Goal: Find specific page/section: Find specific page/section

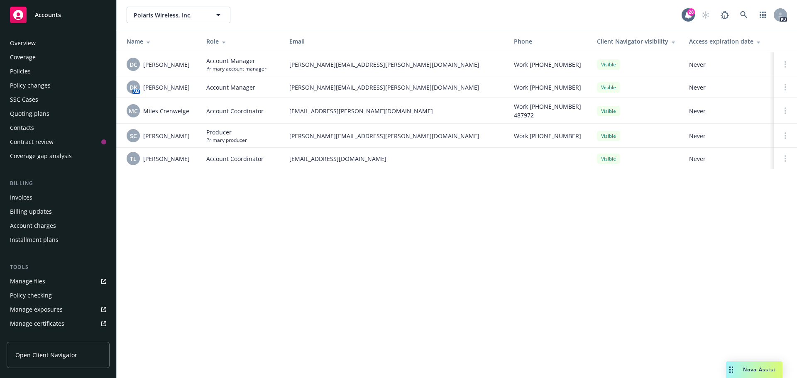
scroll to position [163, 0]
